Goal: Find contact information: Find contact information

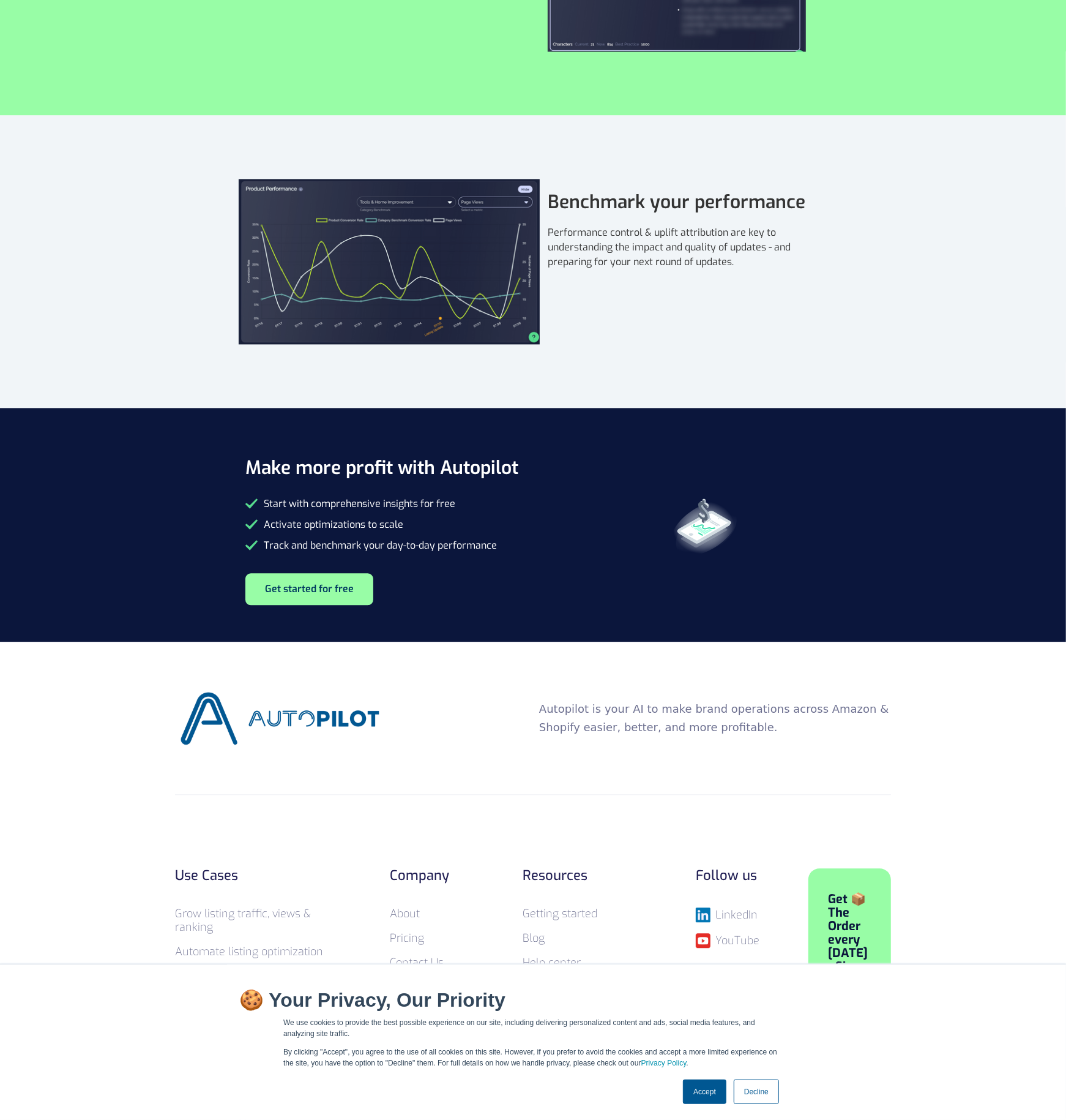
scroll to position [2157, 0]
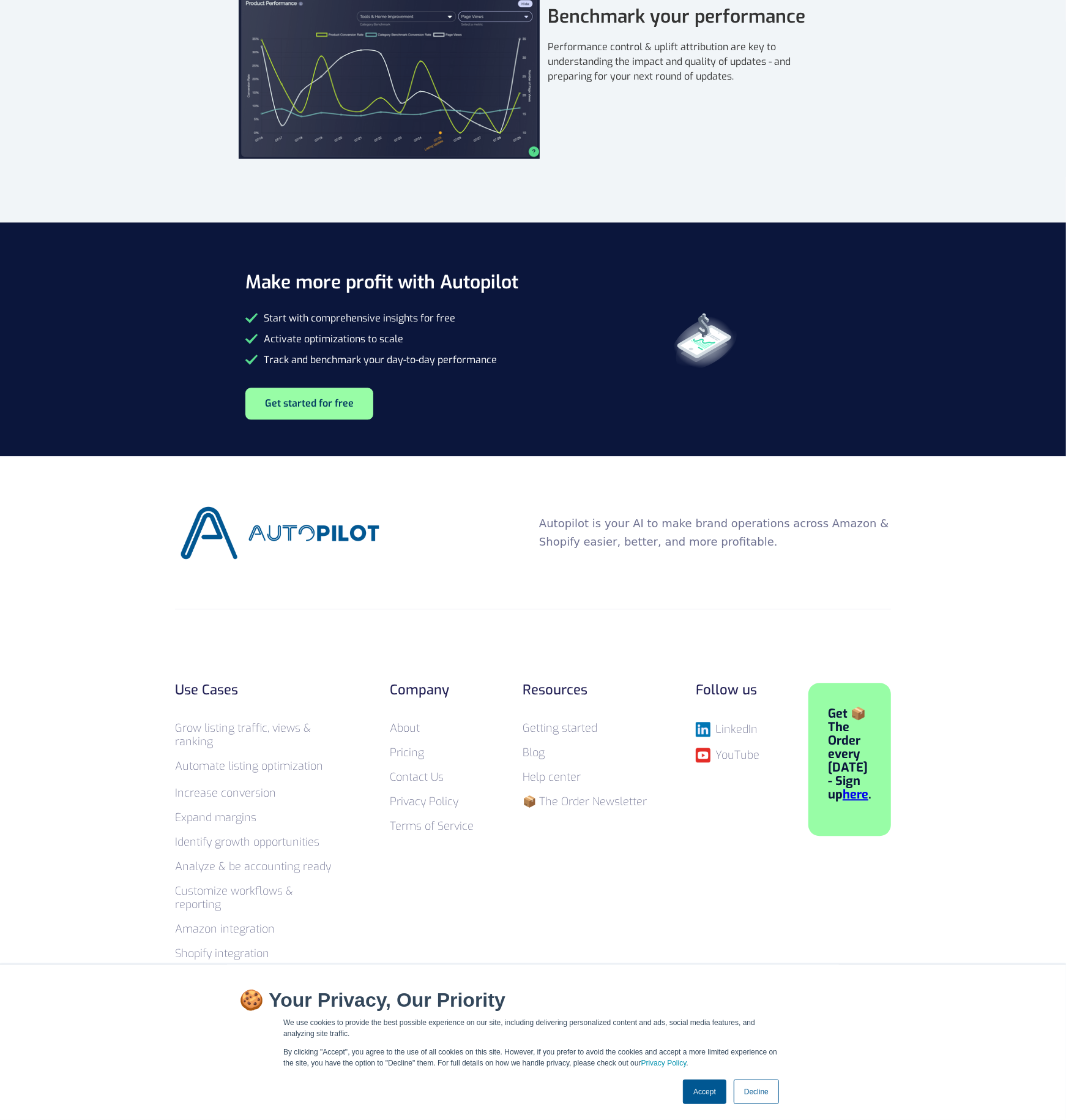
click at [724, 1089] on link "Accept" at bounding box center [704, 1091] width 43 height 25
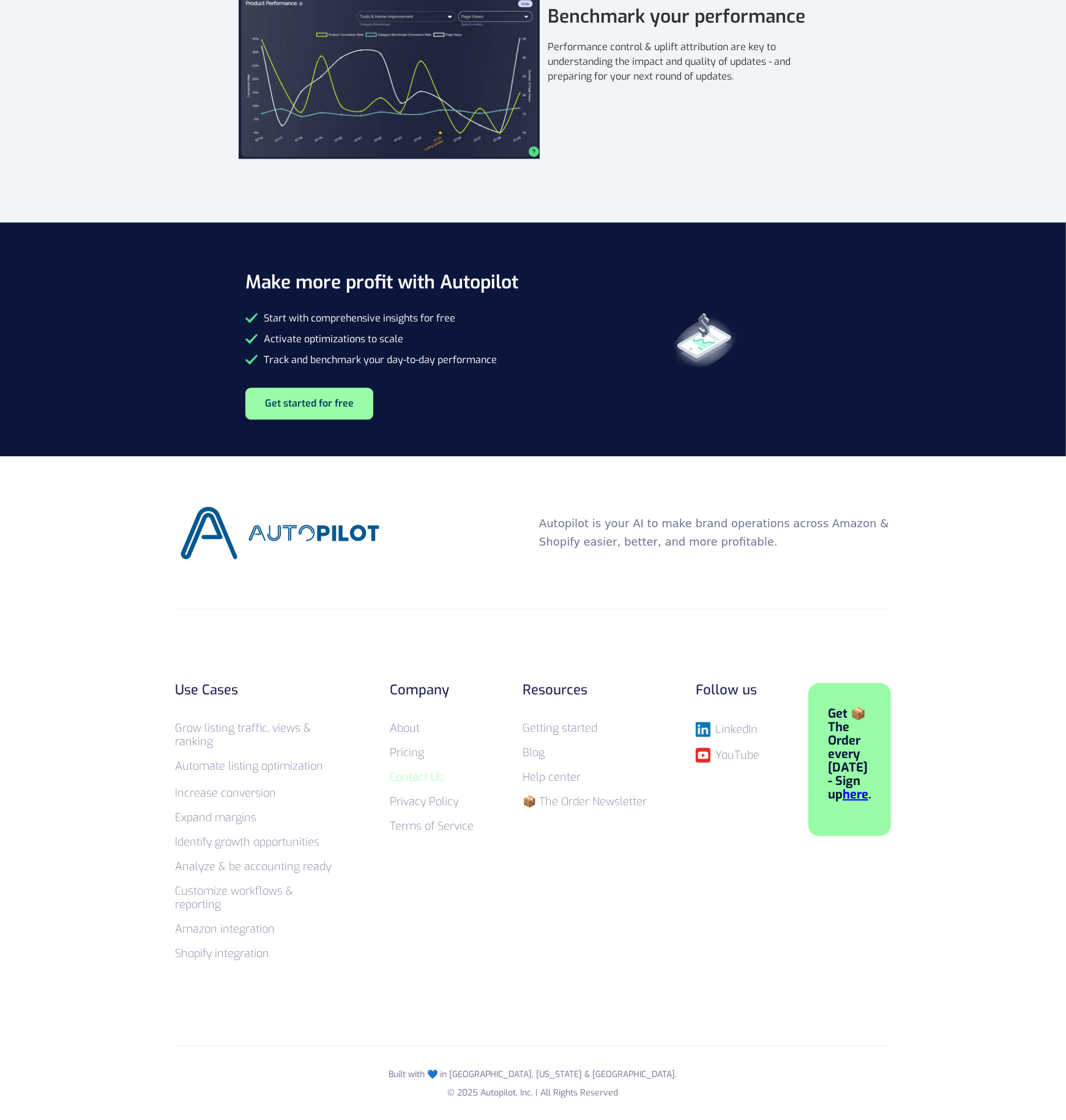
click at [437, 775] on link "Contact Us" at bounding box center [416, 777] width 54 height 15
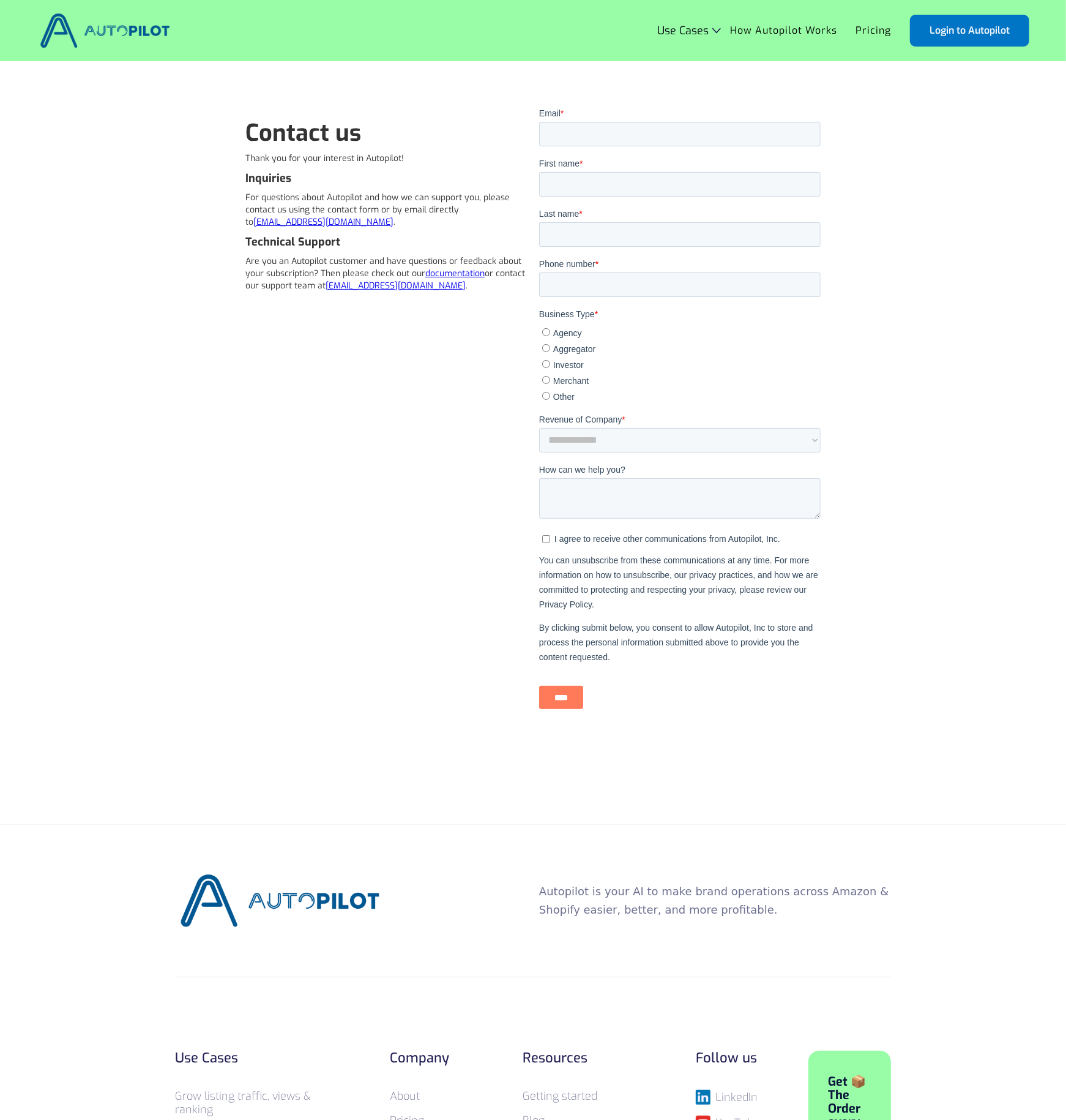
click at [303, 224] on link "[EMAIL_ADDRESS][DOMAIN_NAME]" at bounding box center [323, 222] width 140 height 12
